Goal: Task Accomplishment & Management: Use online tool/utility

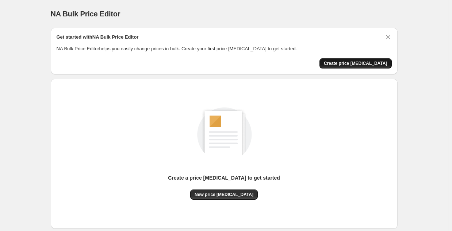
click at [349, 65] on span "Create price [MEDICAL_DATA]" at bounding box center [356, 64] width 64 height 6
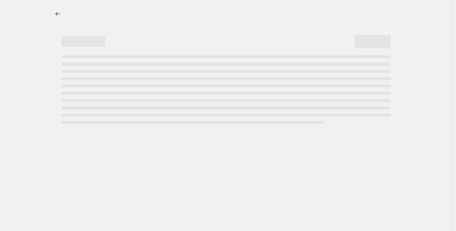
select select "percentage"
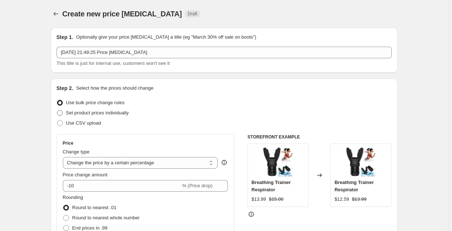
click at [62, 115] on span at bounding box center [60, 113] width 6 height 6
click at [57, 111] on input "Set product prices individually" at bounding box center [57, 110] width 0 height 0
radio input "true"
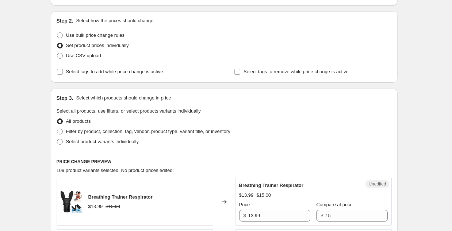
scroll to position [59, 0]
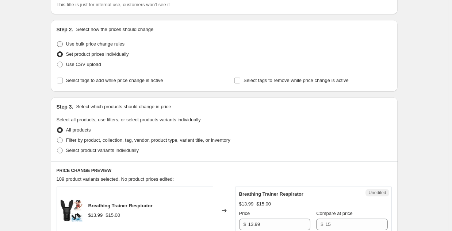
click at [58, 43] on span at bounding box center [60, 44] width 6 height 6
click at [57, 42] on input "Use bulk price change rules" at bounding box center [57, 41] width 0 height 0
radio input "true"
select select "percentage"
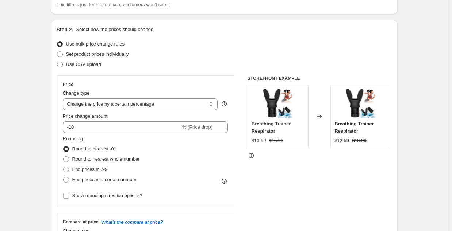
click at [61, 62] on span at bounding box center [60, 65] width 6 height 6
click at [57, 62] on input "Use CSV upload" at bounding box center [57, 62] width 0 height 0
radio input "true"
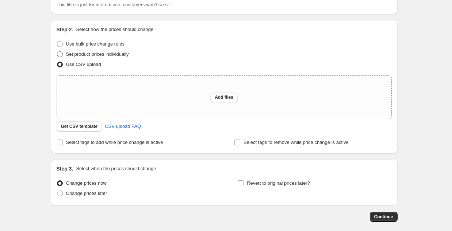
click at [62, 52] on span at bounding box center [60, 54] width 6 height 6
click at [57, 52] on input "Set product prices individually" at bounding box center [57, 51] width 0 height 0
radio input "true"
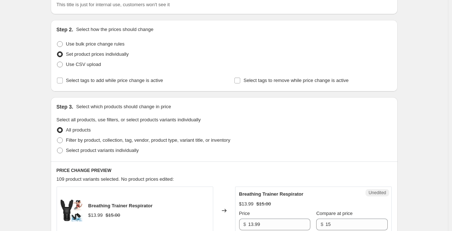
click at [123, 56] on span "Set product prices individually" at bounding box center [97, 53] width 63 height 5
click at [57, 52] on input "Set product prices individually" at bounding box center [57, 51] width 0 height 0
click at [237, 81] on input "Select tags to remove while price change is active" at bounding box center [237, 81] width 6 height 6
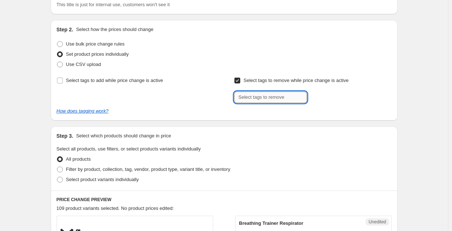
click at [248, 95] on input "text" at bounding box center [270, 98] width 73 height 12
click at [238, 83] on input "Select tags to remove while price change is active" at bounding box center [237, 81] width 6 height 6
checkbox input "false"
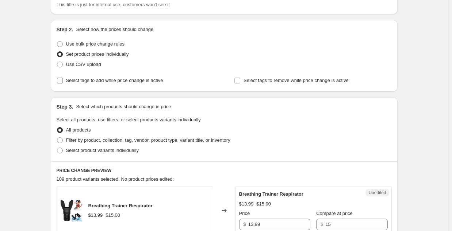
click at [62, 81] on input "Select tags to add while price change is active" at bounding box center [60, 81] width 6 height 6
checkbox input "true"
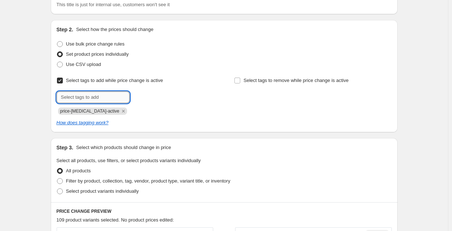
click at [69, 96] on input "text" at bounding box center [93, 98] width 73 height 12
click at [73, 113] on span "price-[MEDICAL_DATA]-active" at bounding box center [89, 111] width 59 height 5
click at [74, 103] on input "text" at bounding box center [93, 98] width 73 height 12
type input "t"
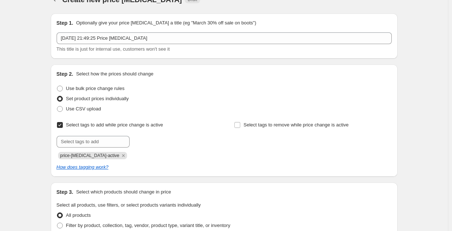
scroll to position [0, 0]
